Goal: Check status: Check status

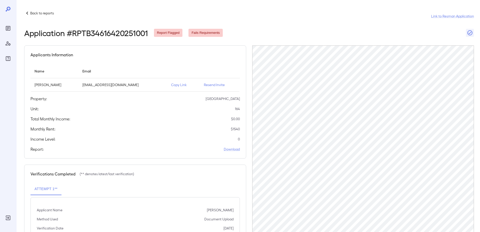
click at [42, 12] on p "Back to reports" at bounding box center [42, 13] width 24 height 5
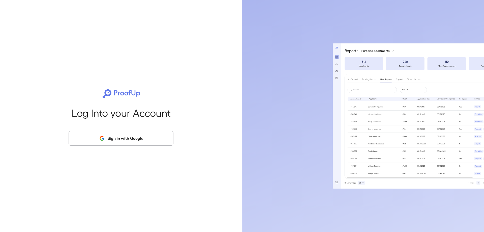
click at [39, 73] on div "Log Into your Account Sign in with Google" at bounding box center [121, 116] width 226 height 232
click at [133, 138] on button "Sign in with Google" at bounding box center [121, 138] width 105 height 15
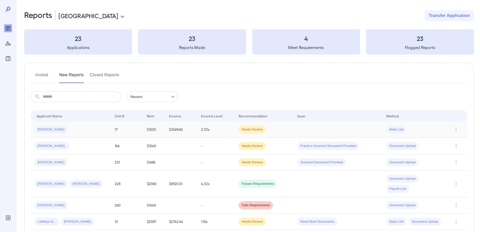
click at [86, 133] on div "James L..." at bounding box center [71, 129] width 72 height 8
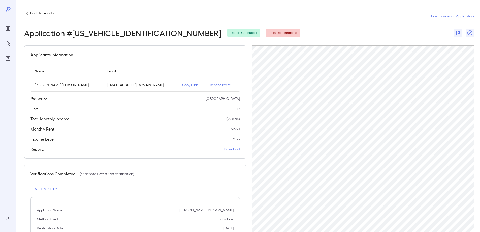
click at [40, 13] on p "Back to reports" at bounding box center [42, 13] width 24 height 5
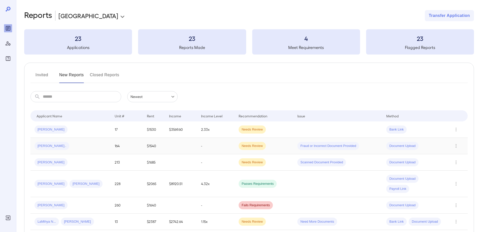
click at [64, 145] on div "Markia C..." at bounding box center [71, 146] width 72 height 8
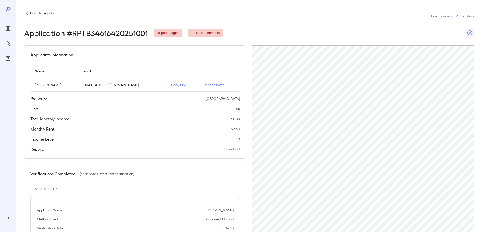
scroll to position [49, 0]
